Goal: Task Accomplishment & Management: Manage account settings

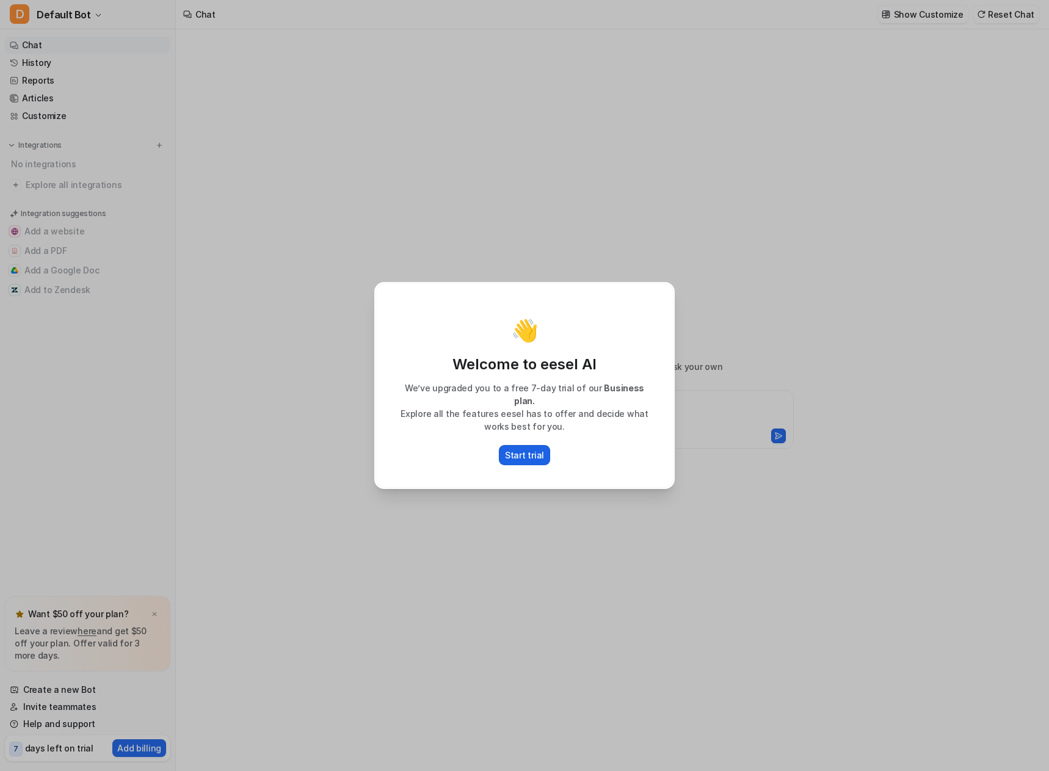
type textarea "**********"
click at [543, 462] on p "Start trial" at bounding box center [524, 455] width 39 height 13
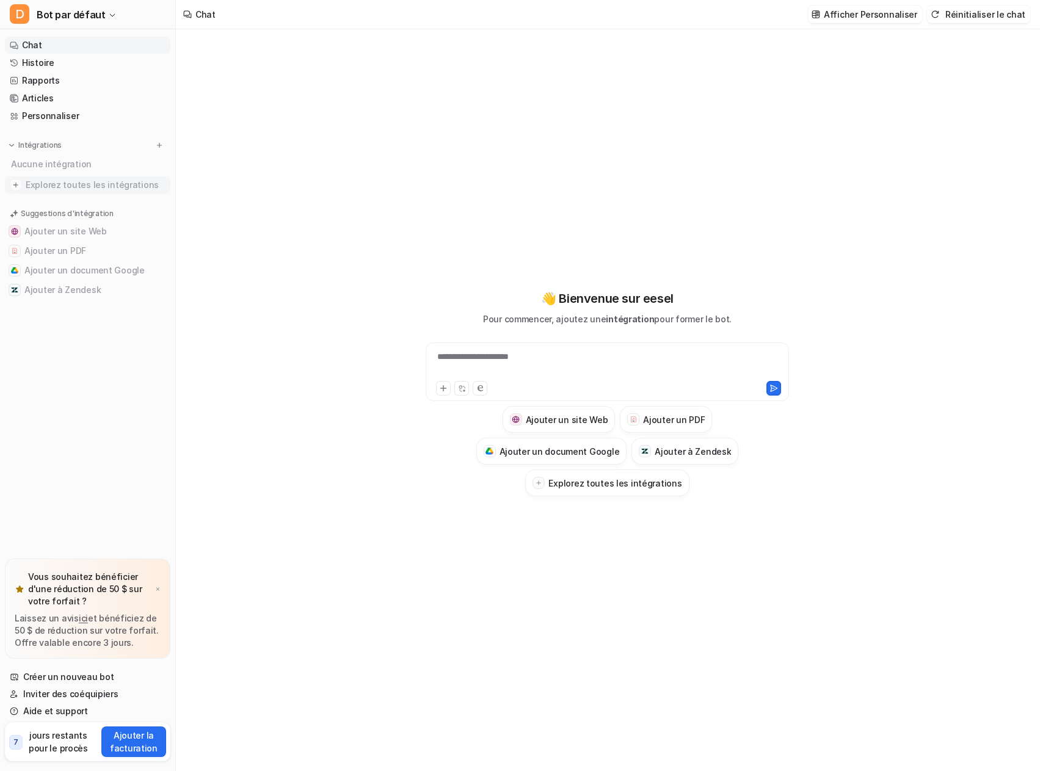
click at [104, 195] on span "Explorez toutes les intégrations" at bounding box center [96, 185] width 140 height 20
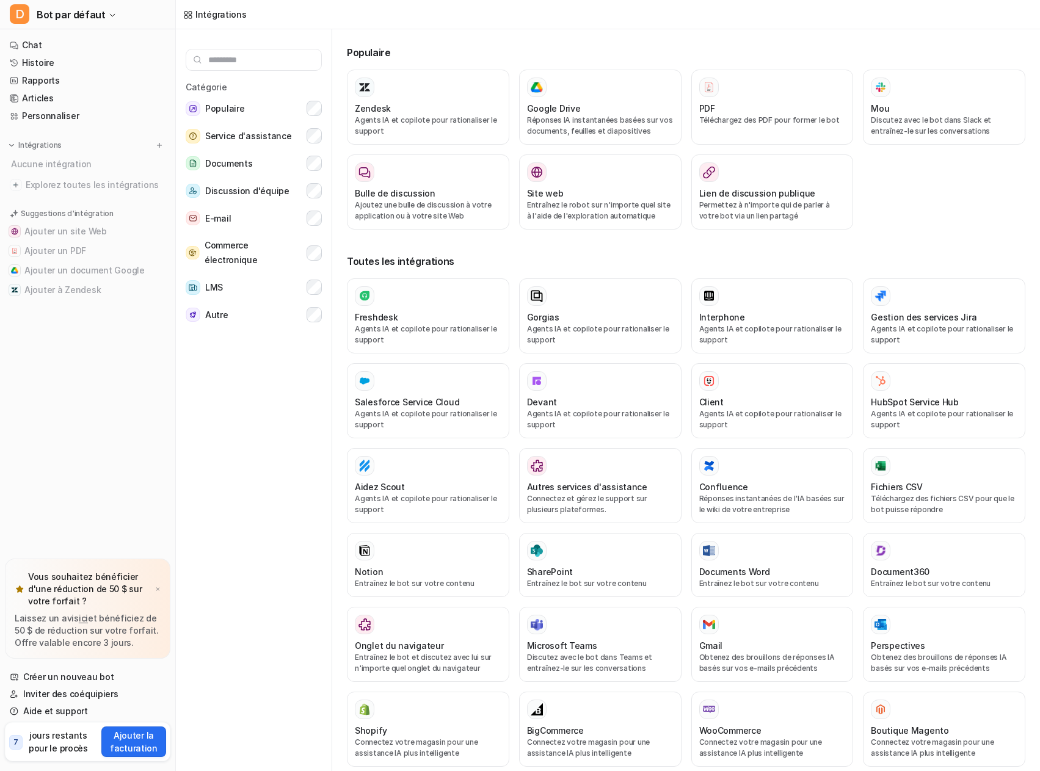
click at [313, 71] on input "text" at bounding box center [254, 60] width 136 height 22
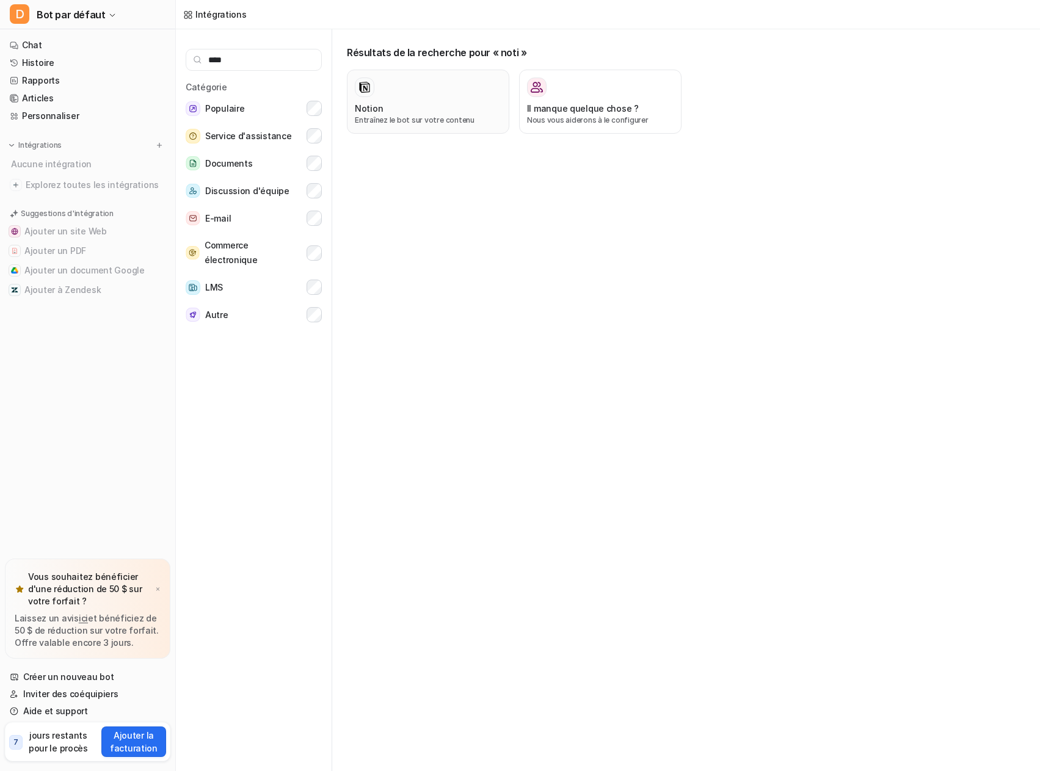
type input "****"
click at [462, 124] on div "Notion Entraînez le bot sur votre contenu" at bounding box center [428, 102] width 147 height 48
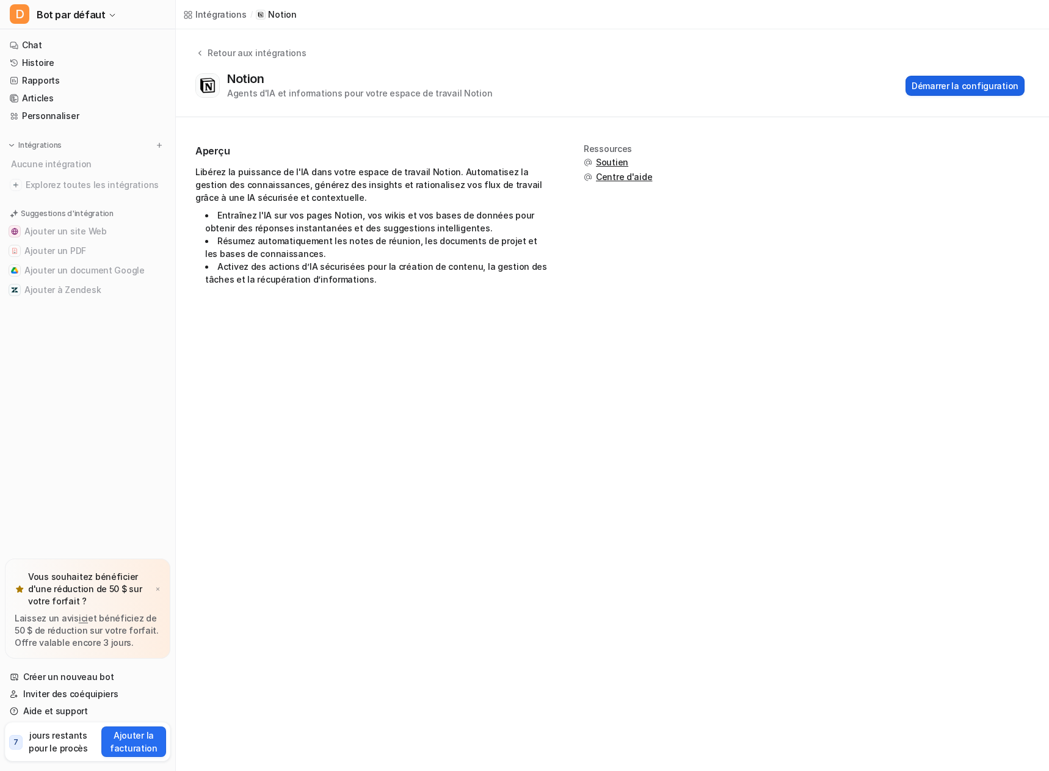
click at [926, 91] on font "Démarrer la configuration" at bounding box center [965, 86] width 107 height 10
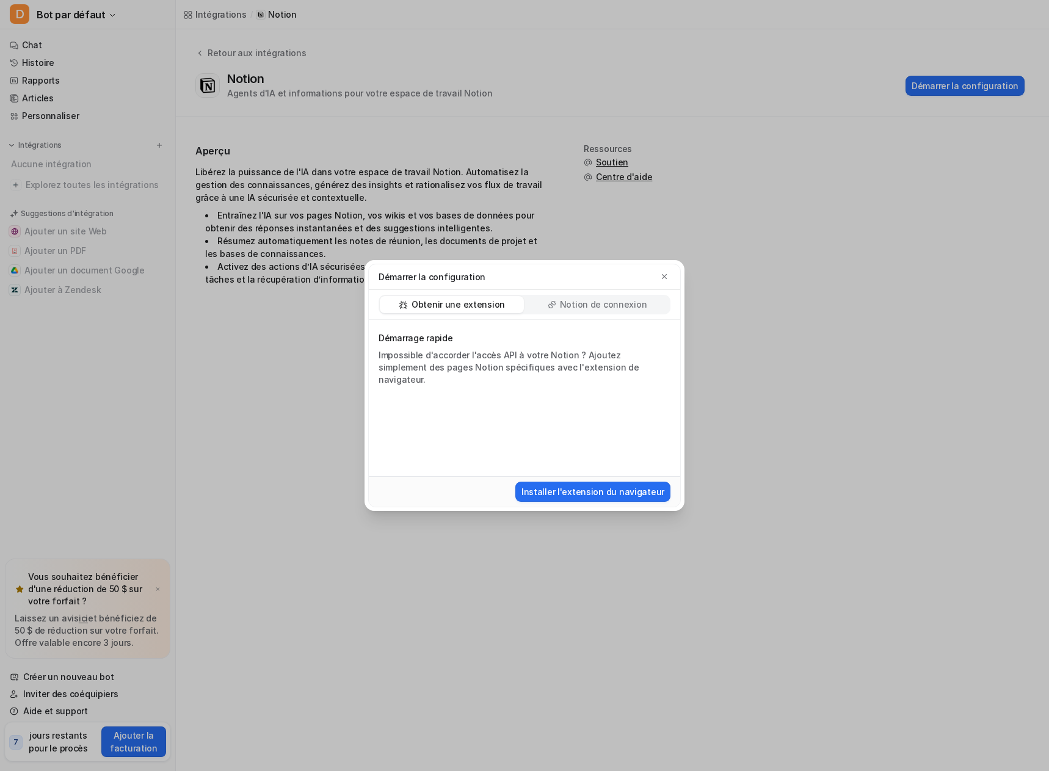
click at [569, 299] on font "Notion de connexion" at bounding box center [603, 304] width 87 height 10
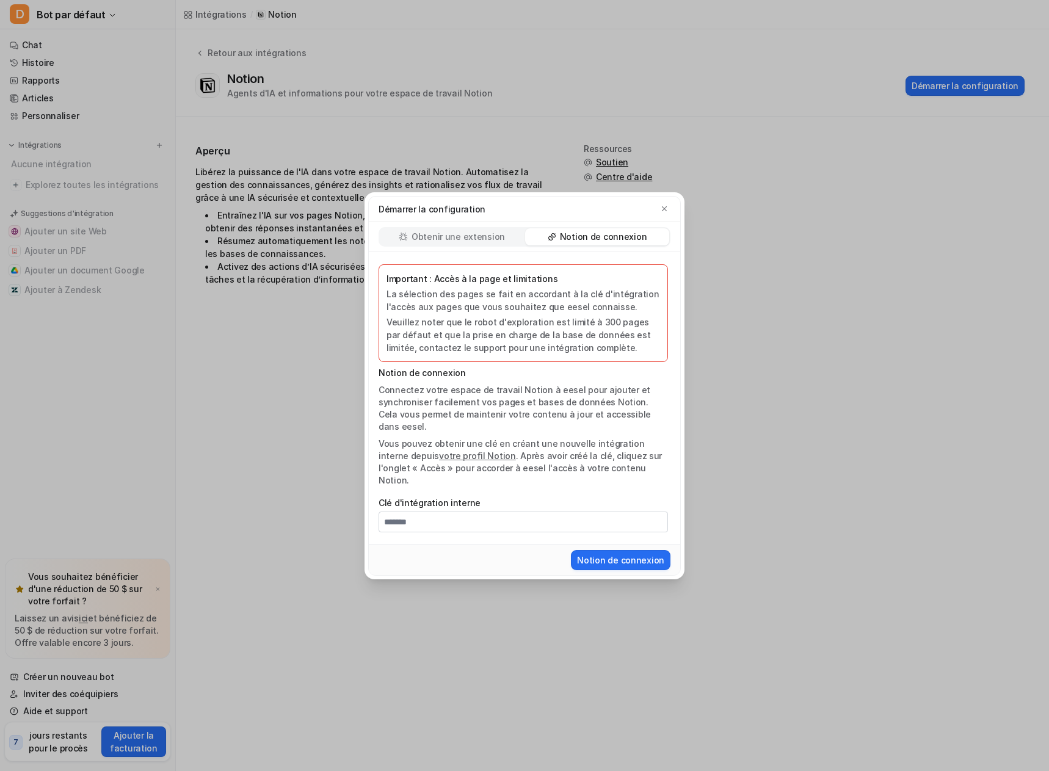
click at [433, 231] on font "Obtenir une extension" at bounding box center [457, 236] width 93 height 10
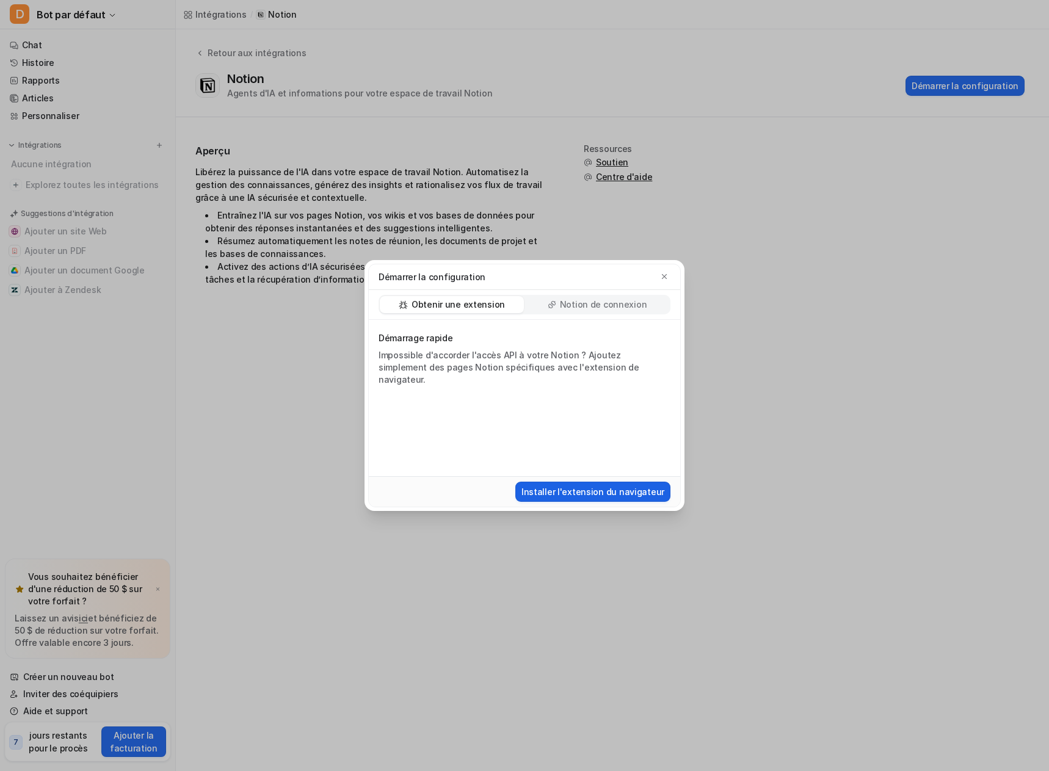
click at [562, 497] on font "Installer l'extension du navigateur" at bounding box center [592, 492] width 143 height 10
click at [605, 296] on div "Notion de connexion" at bounding box center [597, 304] width 144 height 17
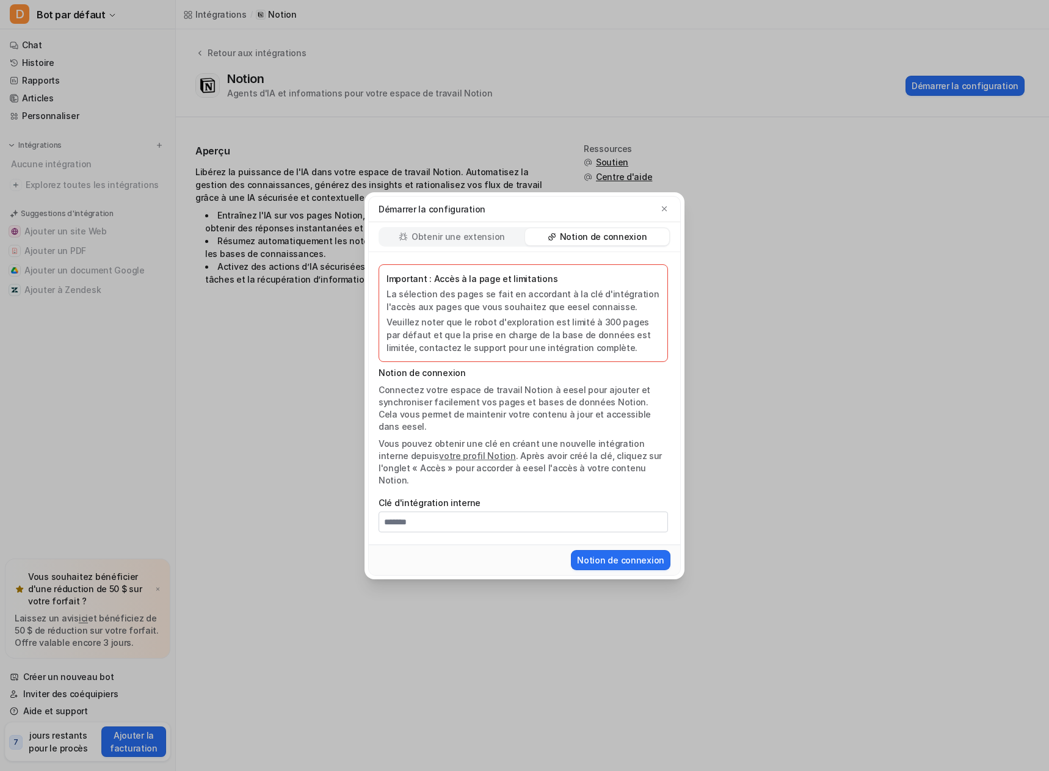
click at [669, 197] on div "Démarrer la configuration" at bounding box center [524, 210] width 311 height 26
click at [659, 203] on button "button" at bounding box center [664, 209] width 12 height 12
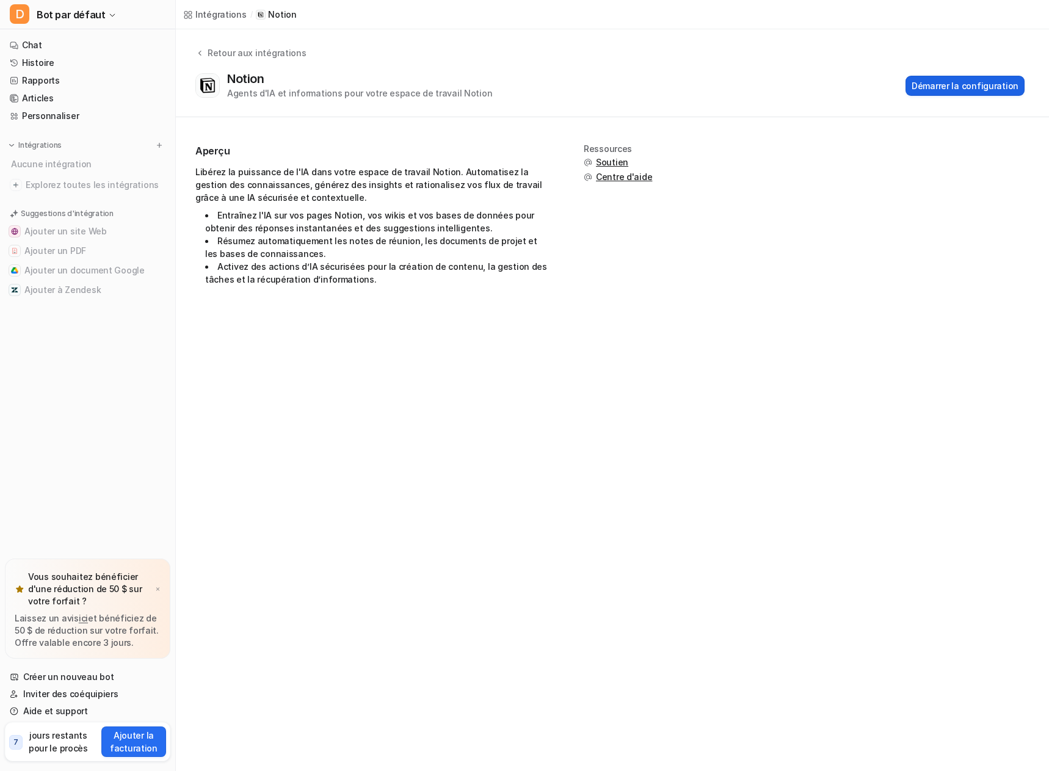
click at [987, 96] on button "Démarrer la configuration" at bounding box center [964, 86] width 119 height 20
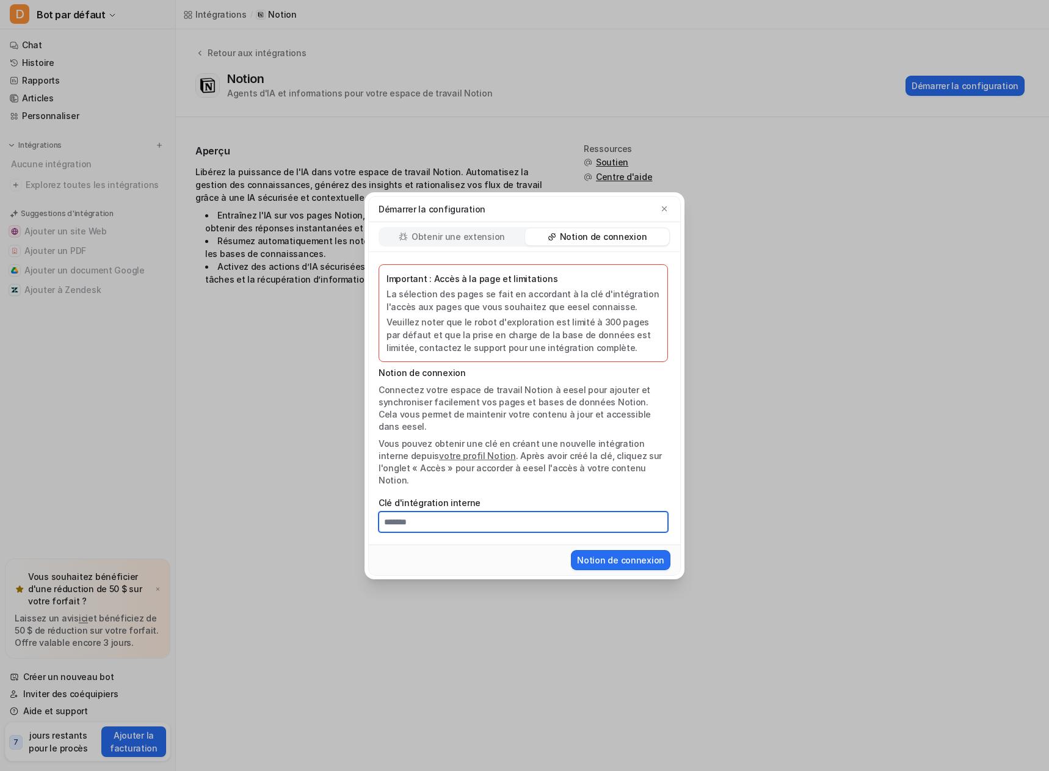
click at [538, 532] on input "Clé d'intégration interne" at bounding box center [523, 522] width 289 height 21
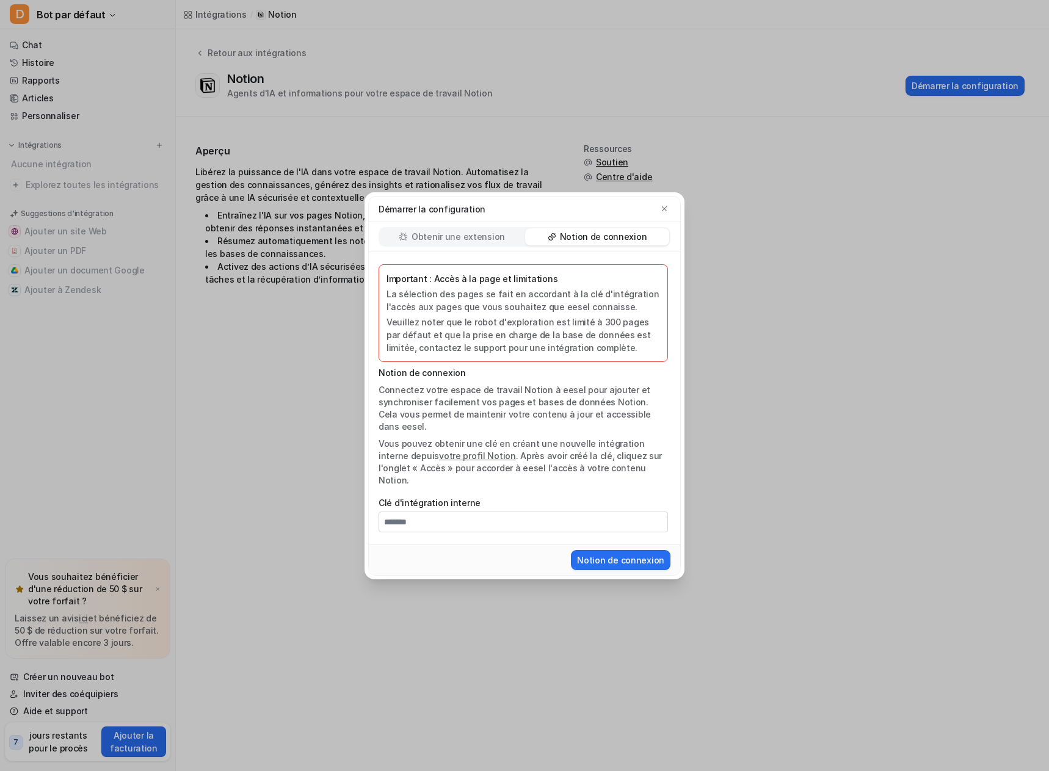
click at [516, 461] on font "votre profil Notion" at bounding box center [477, 456] width 77 height 10
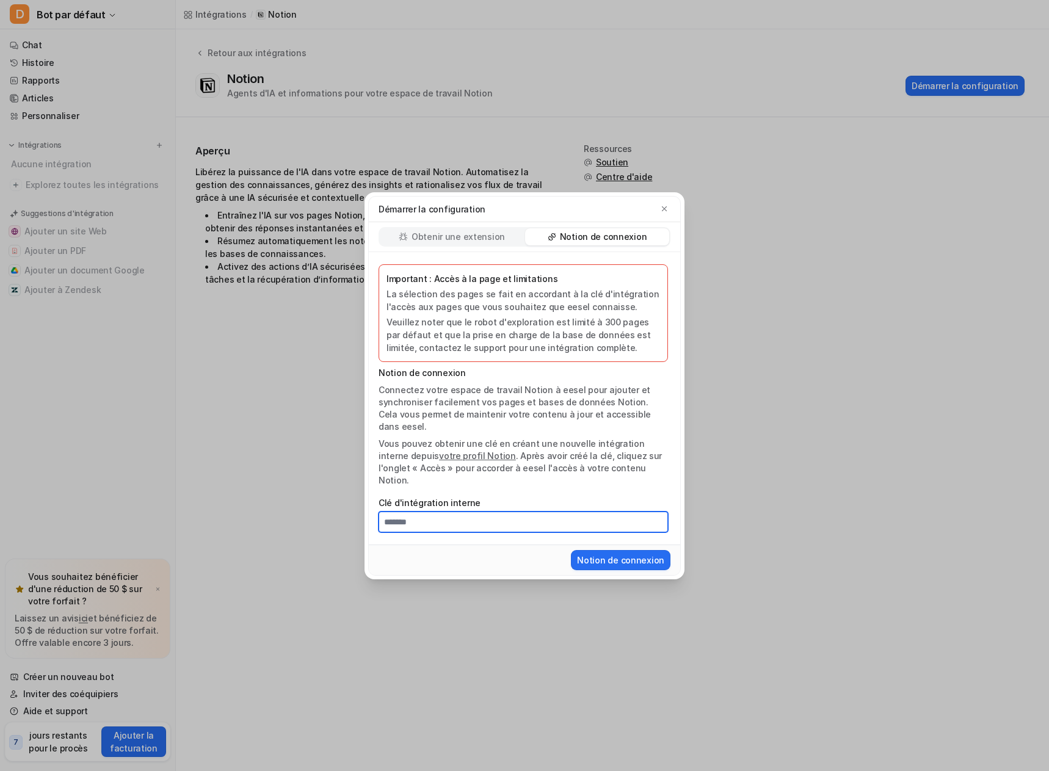
click at [493, 532] on input "Clé d'intégration interne" at bounding box center [523, 522] width 289 height 21
paste input "**********"
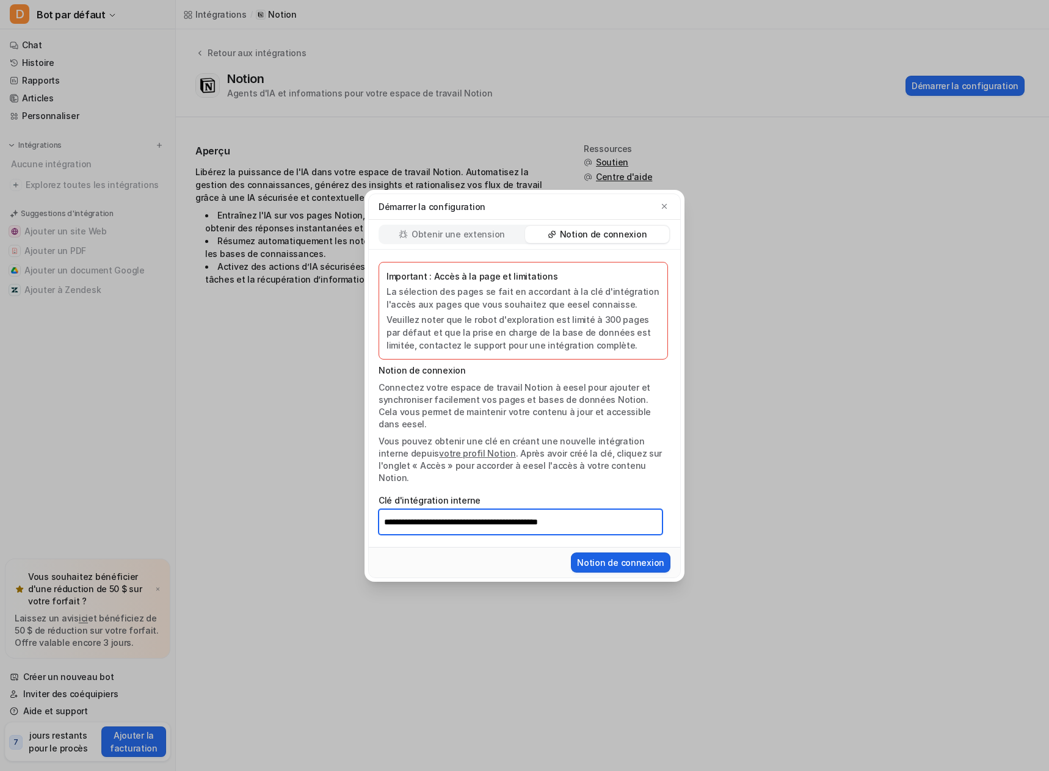
type input "**********"
click at [604, 568] on font "Notion de connexion" at bounding box center [620, 562] width 87 height 10
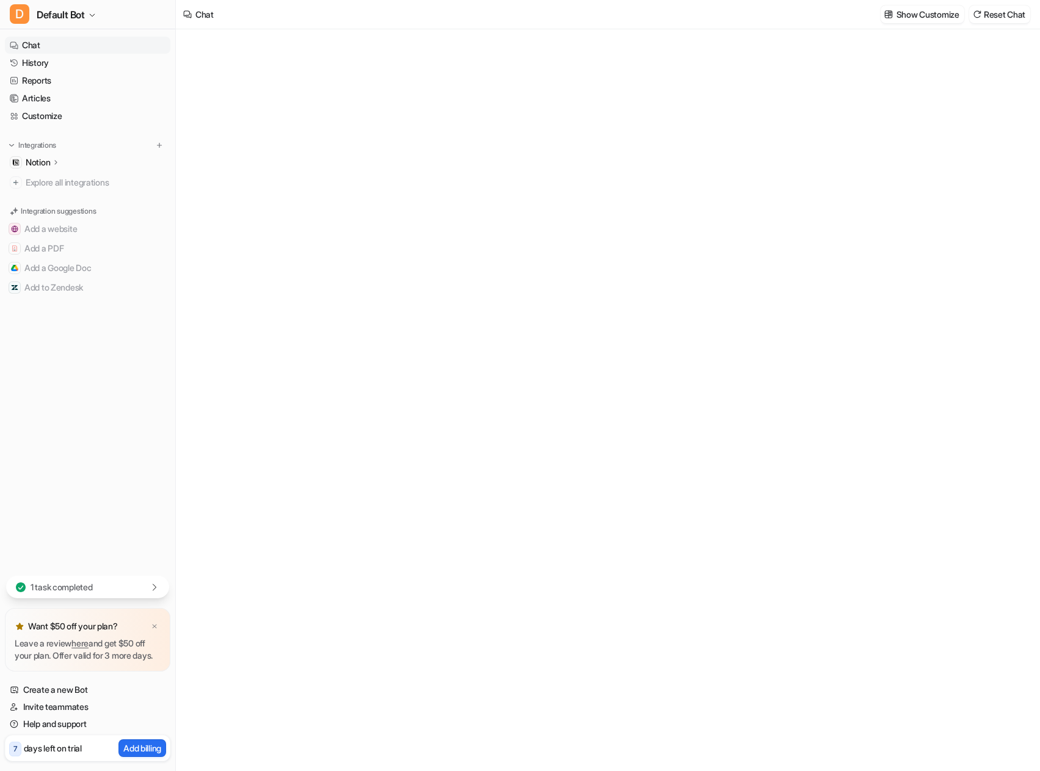
type textarea "**********"
click at [45, 169] on p "Notion" at bounding box center [38, 162] width 24 height 12
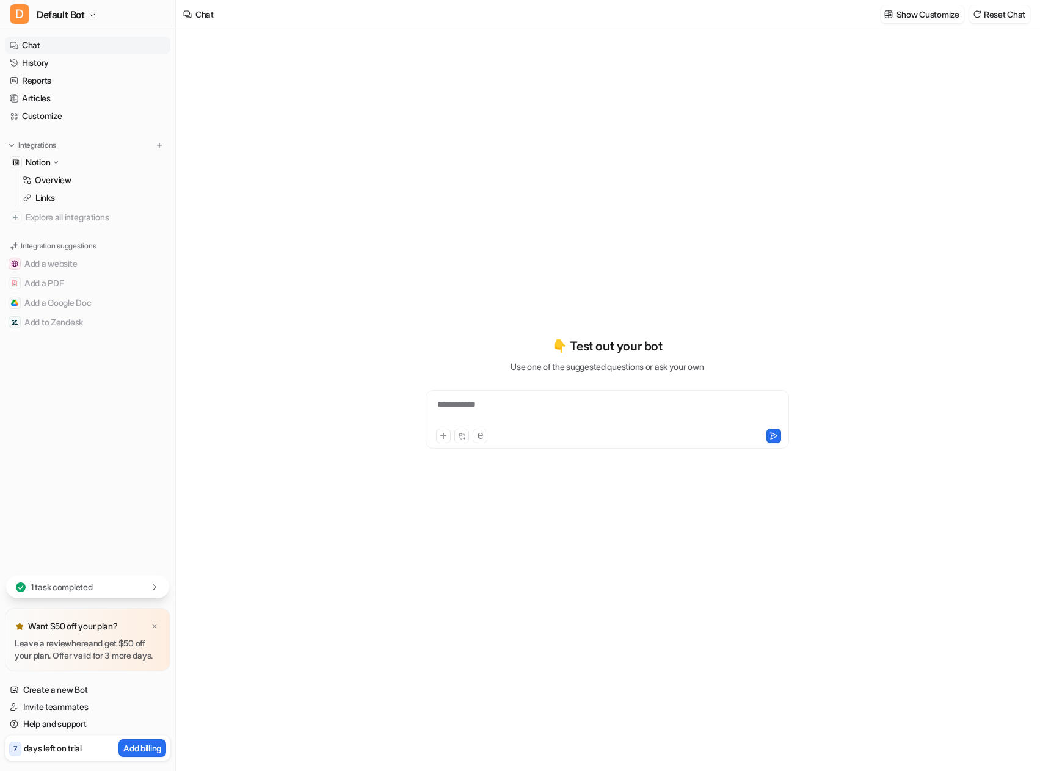
click at [50, 169] on p "Notion" at bounding box center [38, 162] width 24 height 12
click at [110, 192] on span "Explore all integrations" at bounding box center [96, 183] width 140 height 20
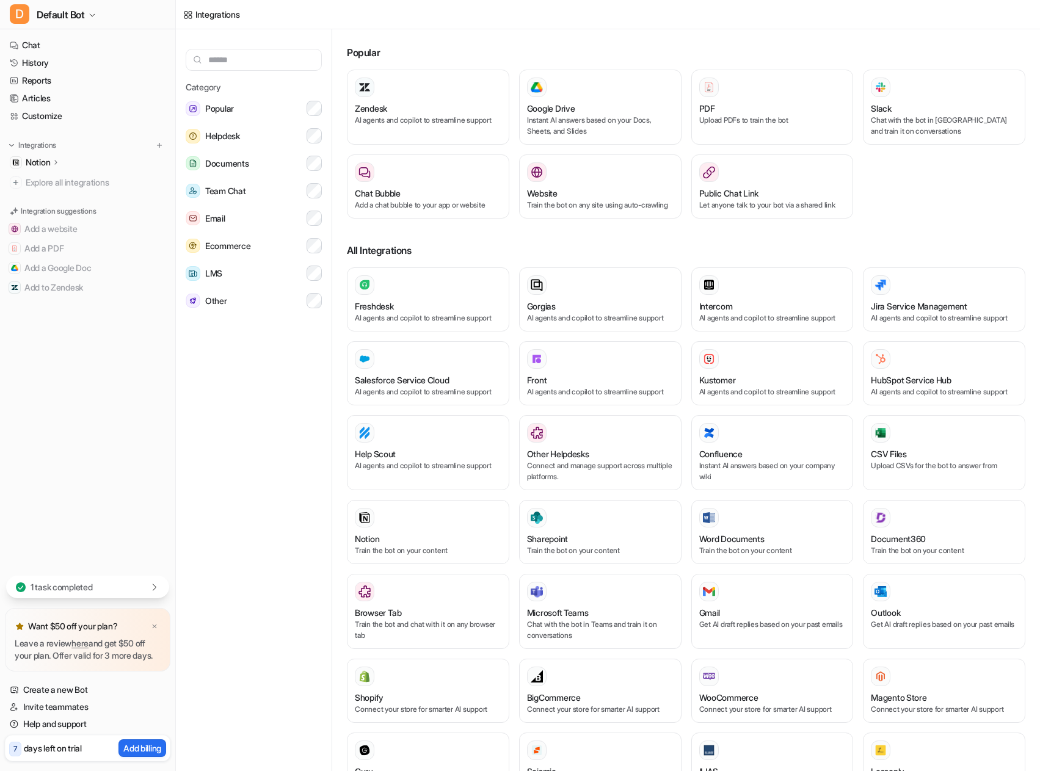
click at [90, 171] on div "Notion" at bounding box center [87, 162] width 165 height 17
click at [81, 206] on link "Links" at bounding box center [94, 197] width 153 height 17
click at [71, 186] on p "Overview" at bounding box center [53, 180] width 37 height 12
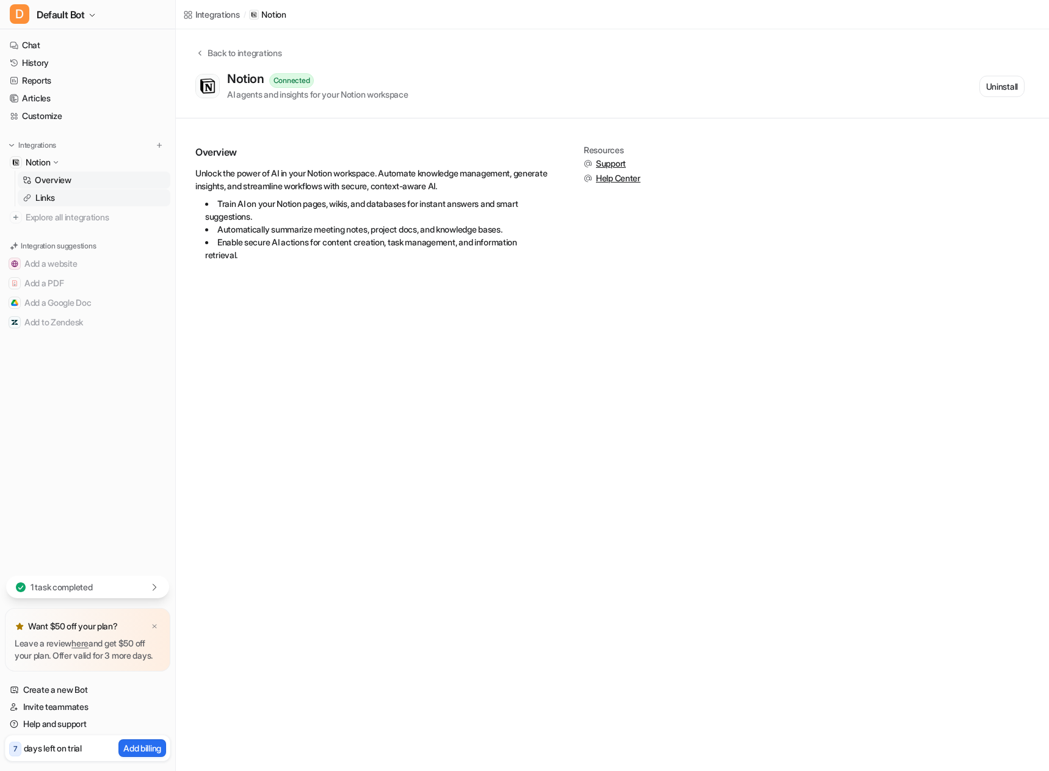
click at [73, 206] on link "Links" at bounding box center [94, 197] width 153 height 17
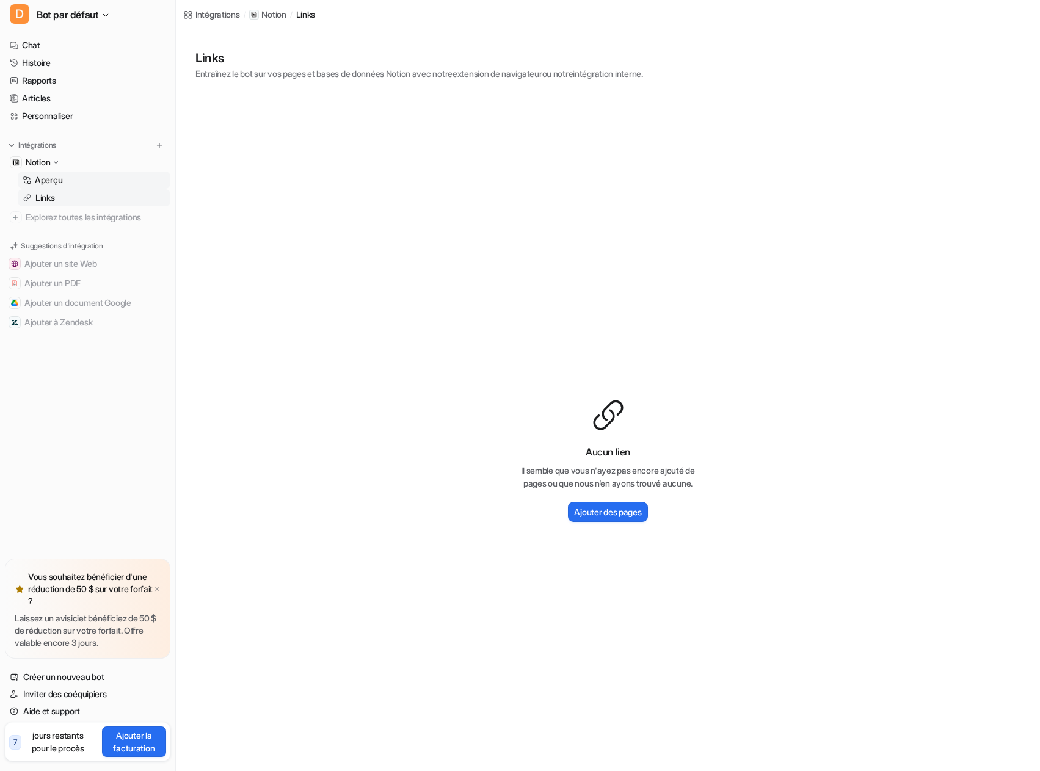
click at [102, 189] on link "Aperçu" at bounding box center [94, 180] width 153 height 17
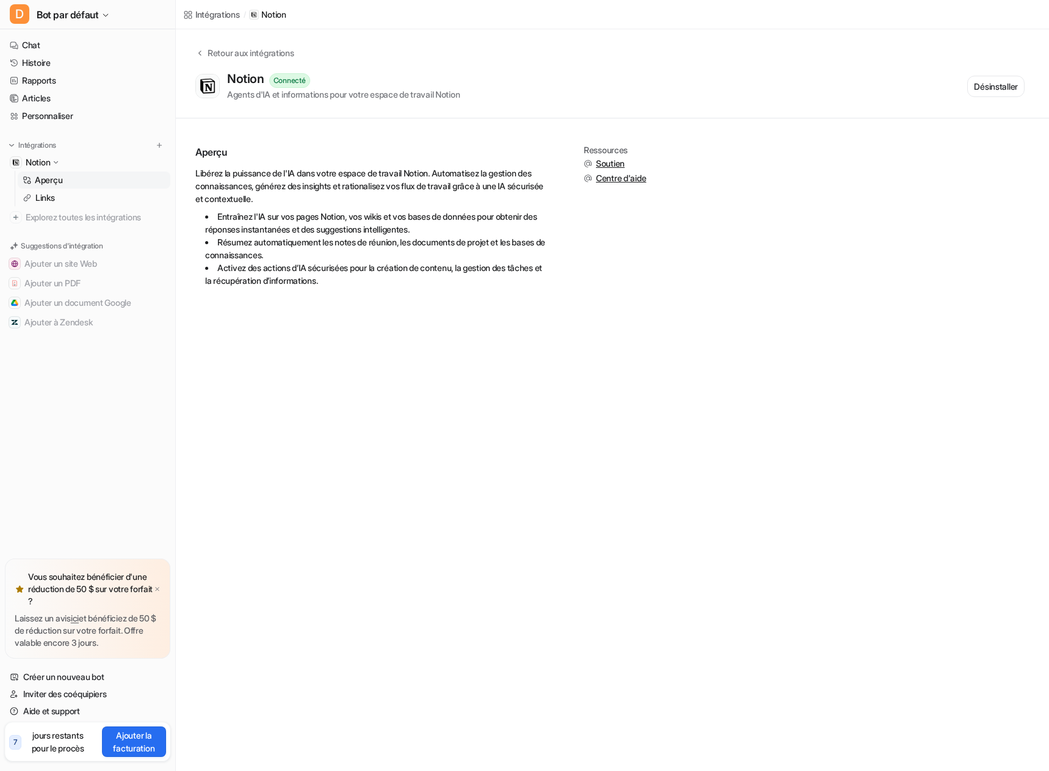
click at [17, 738] on font "7" at bounding box center [15, 742] width 4 height 9
click at [57, 21] on font "Bot par défaut" at bounding box center [68, 15] width 62 height 12
click at [304, 437] on div "D Bot par défaut D Bot par défaut Créer un nouveau bot Paramètres se déconnecte…" at bounding box center [524, 385] width 1049 height 771
click at [60, 21] on font "Bot par défaut" at bounding box center [68, 15] width 62 height 12
click at [95, 103] on link "Paramètres" at bounding box center [97, 92] width 169 height 20
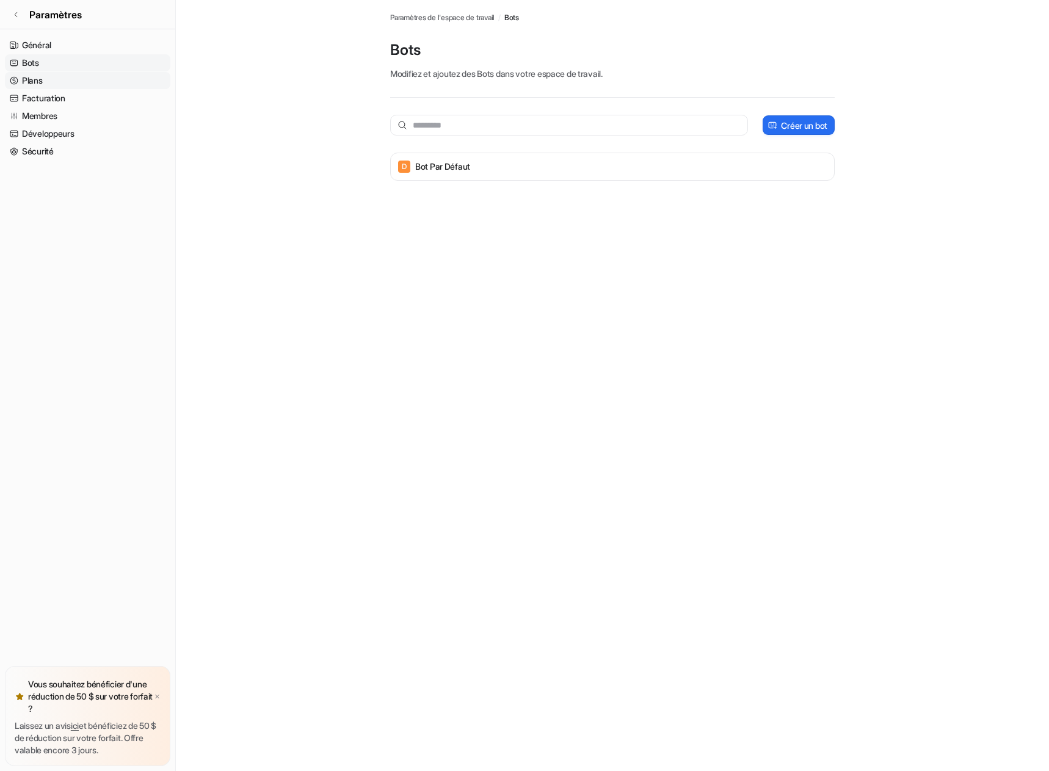
click at [92, 89] on link "Plans" at bounding box center [87, 80] width 165 height 17
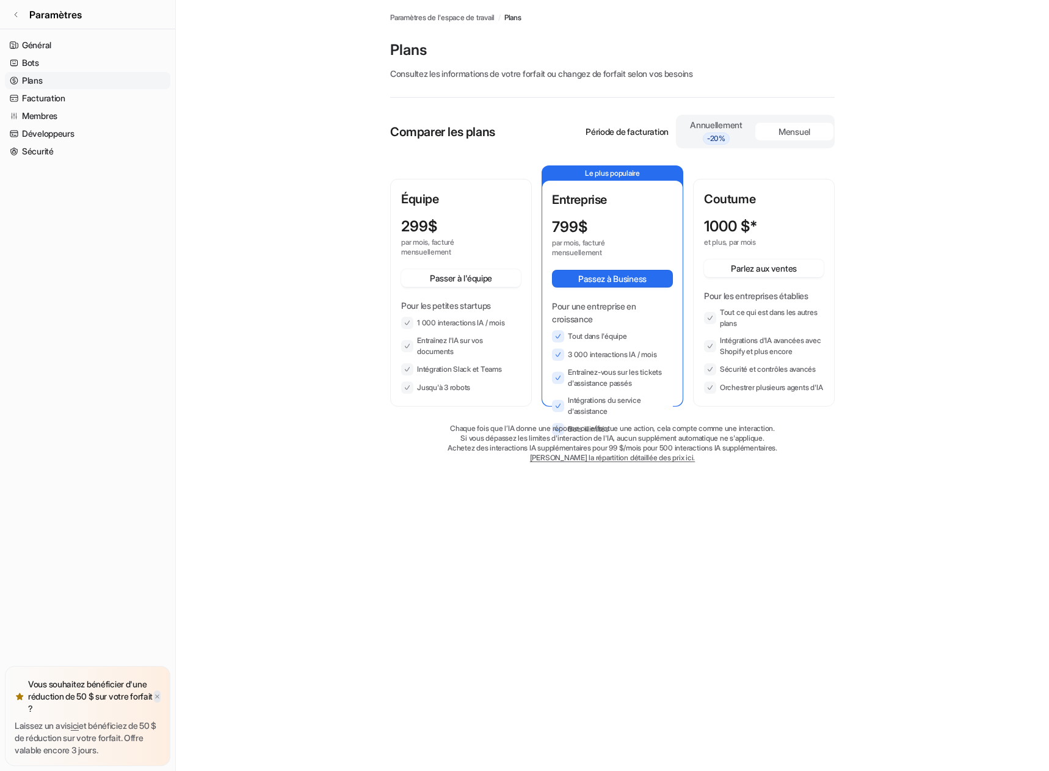
click at [161, 693] on img at bounding box center [157, 696] width 7 height 7
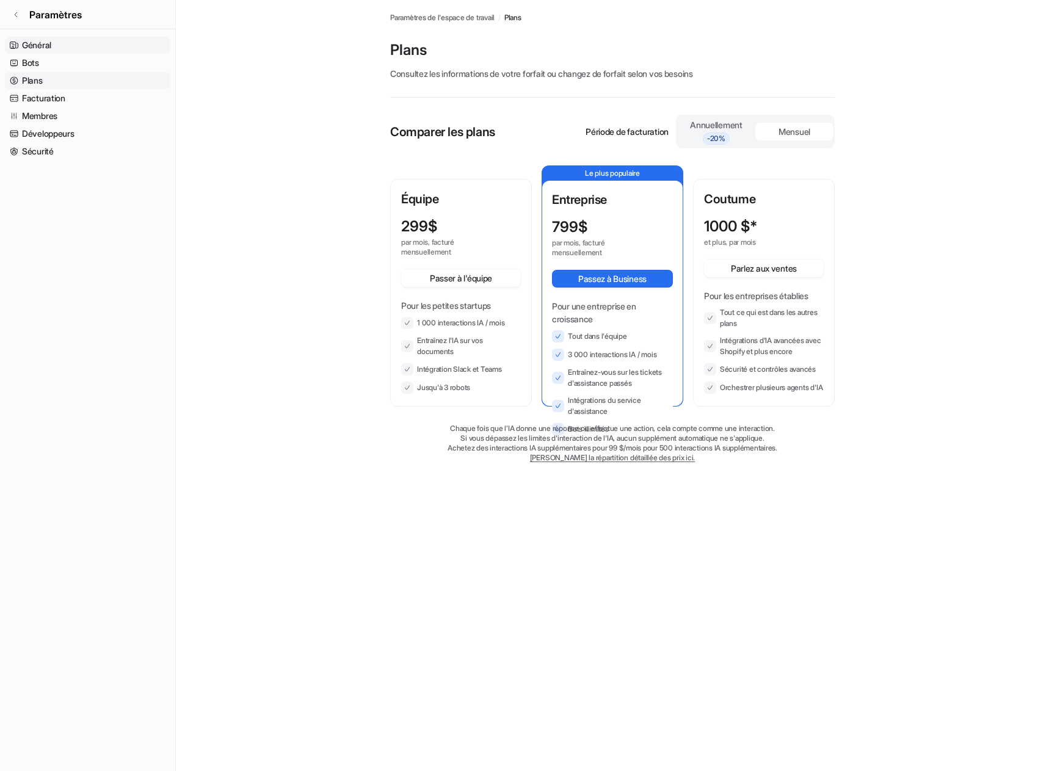
click at [70, 54] on link "Général" at bounding box center [87, 45] width 165 height 17
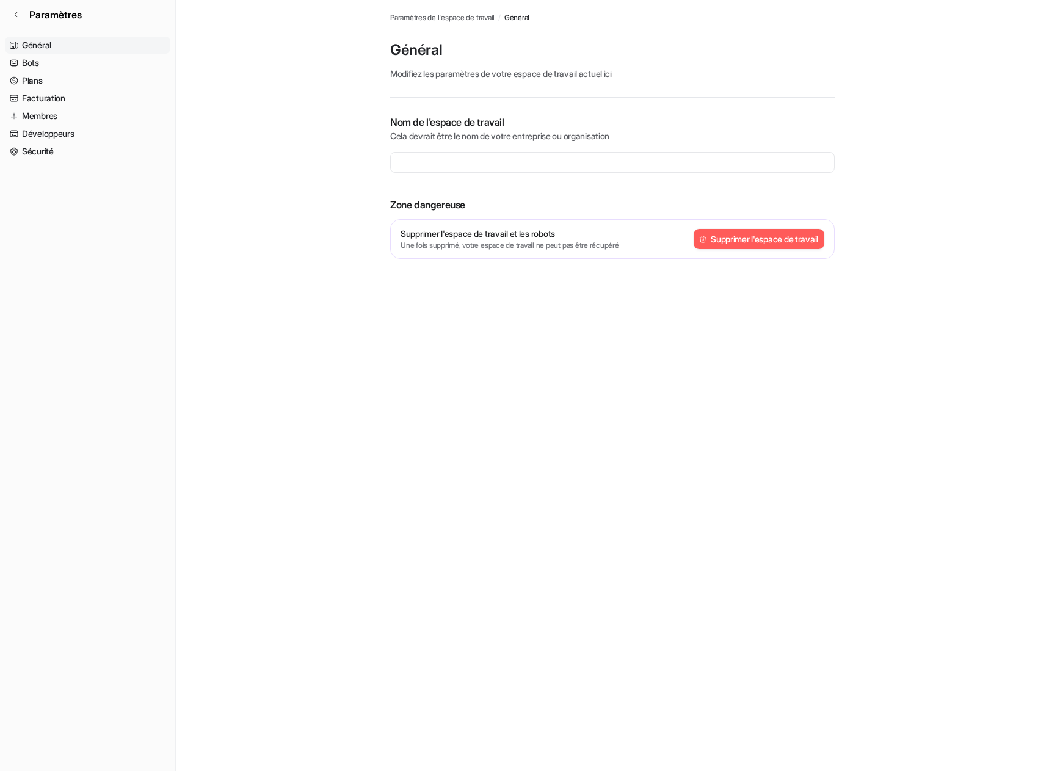
type input "**********"
click at [736, 249] on button "Supprimer l'espace de travail" at bounding box center [759, 239] width 131 height 20
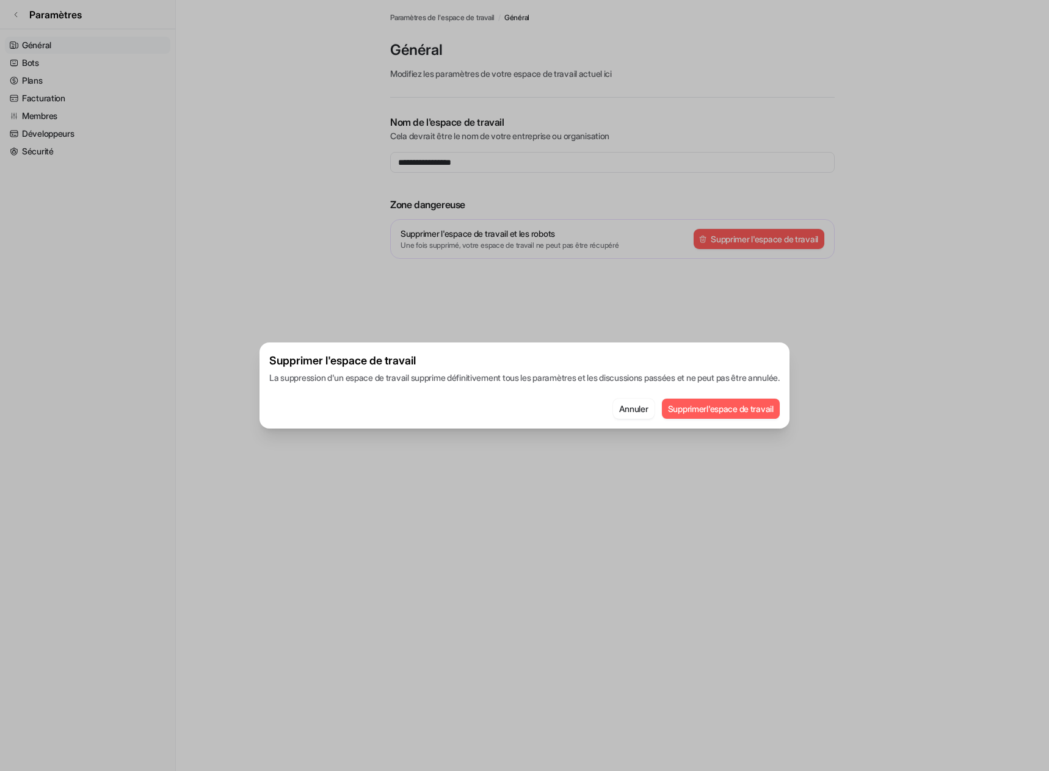
click at [706, 414] on font "Supprimer" at bounding box center [687, 409] width 38 height 10
